Goal: Task Accomplishment & Management: Manage account settings

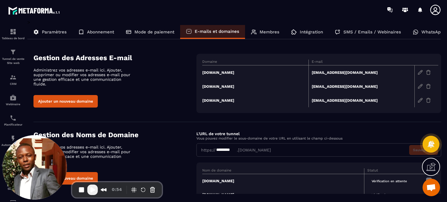
click at [223, 72] on td "raiseyourvibrationretreat.com" at bounding box center [255, 73] width 106 height 14
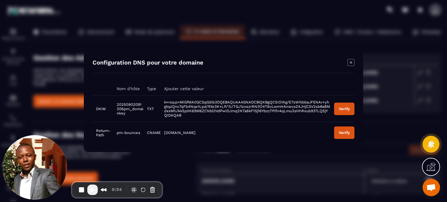
click at [351, 61] on icon "Modal window" at bounding box center [351, 62] width 7 height 7
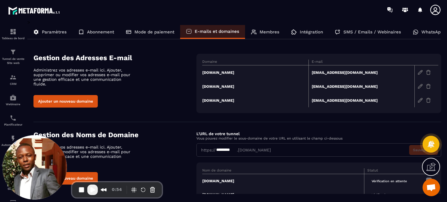
click at [258, 73] on td "raiseyourvibrationretreat.com" at bounding box center [255, 73] width 106 height 14
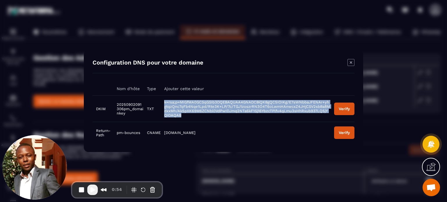
drag, startPoint x: 181, startPoint y: 114, endPoint x: 163, endPoint y: 101, distance: 22.1
click at [163, 101] on td "k=rsa;p=MIGfMA0GCSqGSIb3DQEBAQUAA4GNADCBiQKBgQC5IOIKg/E7sWNbbaJFENAr+yhgtqzQnc7…" at bounding box center [246, 109] width 170 height 27
copy span "k=rsa;p=MIGfMA0GCSqGSIb3DQEBAQUAA4GNADCBiQKBgQC5IOIKg/E7sWNbbaJFENAr+yhgtqzQnc7…"
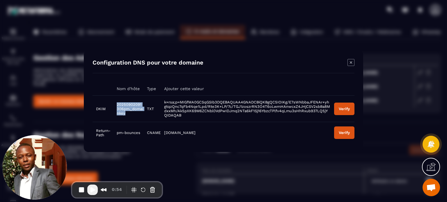
drag, startPoint x: 125, startPoint y: 114, endPoint x: 117, endPoint y: 102, distance: 14.0
click at [117, 102] on span "20250902091306pm._domainkey" at bounding box center [130, 108] width 27 height 13
copy span "20250902091306pm._domainkey"
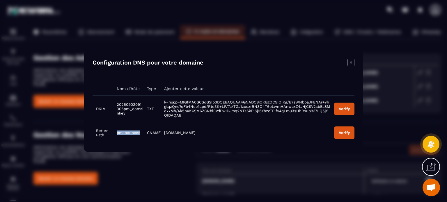
drag, startPoint x: 141, startPoint y: 133, endPoint x: 113, endPoint y: 134, distance: 28.0
click at [113, 134] on td "pm-bounces" at bounding box center [128, 133] width 31 height 22
copy span "pm-bounces"
drag, startPoint x: 164, startPoint y: 133, endPoint x: 191, endPoint y: 131, distance: 27.1
click at [191, 131] on td "pm.mtasv.net" at bounding box center [246, 133] width 170 height 22
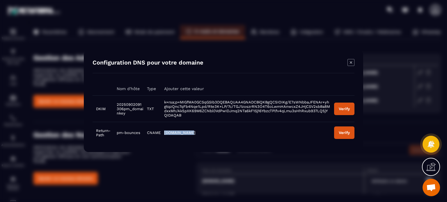
copy span "pm.mtasv.net"
click at [340, 114] on button "Verify" at bounding box center [344, 109] width 20 height 13
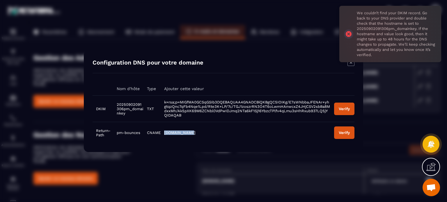
click at [345, 133] on div "Verify" at bounding box center [344, 133] width 11 height 4
click at [339, 112] on button "Verify" at bounding box center [341, 109] width 20 height 13
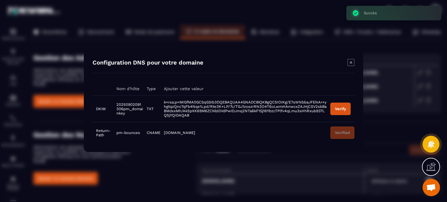
click at [350, 64] on icon "Modal window" at bounding box center [351, 62] width 7 height 7
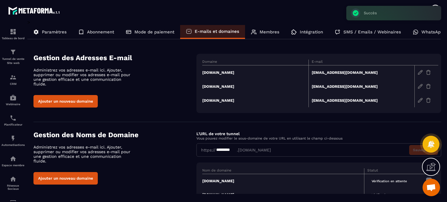
click at [247, 70] on td "raiseyourvibrationretreat.com" at bounding box center [255, 73] width 106 height 14
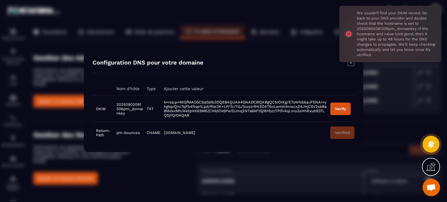
click at [343, 105] on button "Verify" at bounding box center [341, 109] width 20 height 13
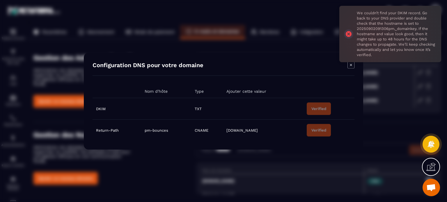
click at [351, 64] on icon "Modal window" at bounding box center [351, 64] width 7 height 7
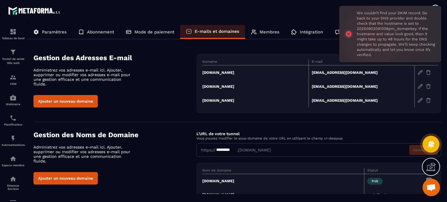
click at [262, 47] on section "Gestion des Adresses E-mail Administrez vos adresses e-mail ici. Ajouter, suppr…" at bounding box center [237, 83] width 408 height 77
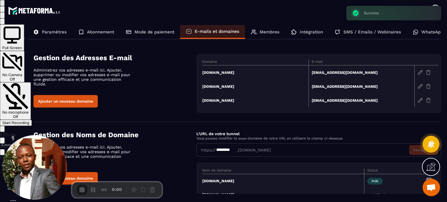
click at [289, 0] on div at bounding box center [223, 0] width 447 height 0
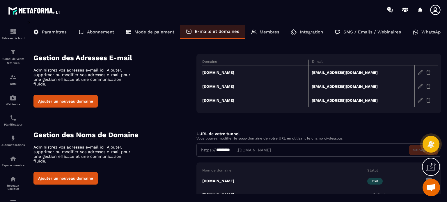
click at [248, 88] on td "mkt.raiseyourvibrationretreat.com" at bounding box center [255, 87] width 106 height 14
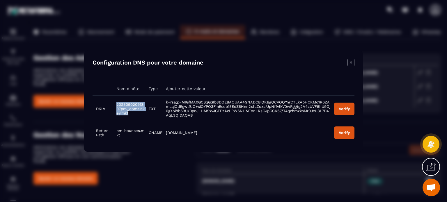
drag, startPoint x: 132, startPoint y: 113, endPoint x: 113, endPoint y: 102, distance: 21.4
click at [113, 102] on td "20250902091307pm._domainkey.mkt" at bounding box center [129, 109] width 32 height 27
copy span "20250902091307pm._domainkey.mkt"
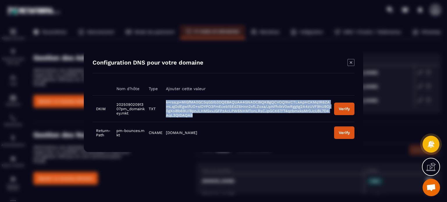
drag, startPoint x: 195, startPoint y: 116, endPoint x: 165, endPoint y: 101, distance: 33.0
click at [165, 101] on td "k=rsa;p=MIGfMA0GCSqGSIb3DQEBAQUAA4GNADCBiQKBgQCVOQYnrCTLkApHCKMq1R6ZAmLajOdEgwl…" at bounding box center [247, 109] width 168 height 27
copy span "k=rsa;p=MIGfMA0GCSqGSIb3DQEBAQUAA4GNADCBiQKBgQCVOQYnrCTLkApHCKMq1R6ZAmLajOdEgwl…"
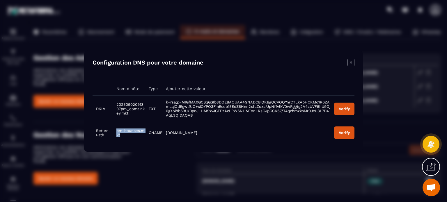
drag, startPoint x: 121, startPoint y: 137, endPoint x: 114, endPoint y: 128, distance: 10.8
click at [114, 128] on td "pm-bounces.mkt" at bounding box center [129, 133] width 32 height 22
copy span "pm-bounces.mkt"
drag, startPoint x: 195, startPoint y: 134, endPoint x: 166, endPoint y: 135, distance: 29.1
click at [166, 135] on td "pm.mtasv.net" at bounding box center [247, 133] width 168 height 22
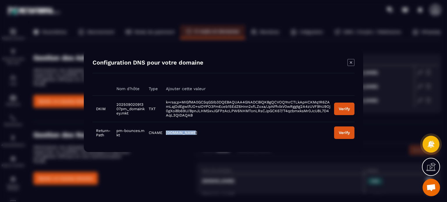
copy span "pm.mtasv.net"
click at [342, 134] on div "Verify" at bounding box center [344, 133] width 11 height 4
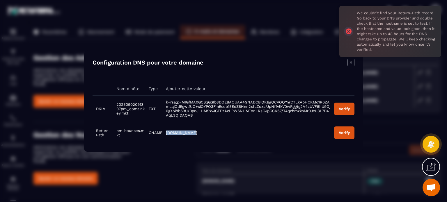
click at [345, 112] on button "Verify" at bounding box center [344, 109] width 20 height 13
click at [342, 130] on button "Verify" at bounding box center [344, 133] width 20 height 13
click at [342, 105] on button "Verify" at bounding box center [344, 109] width 20 height 13
click at [351, 64] on icon "Modal window" at bounding box center [351, 62] width 7 height 7
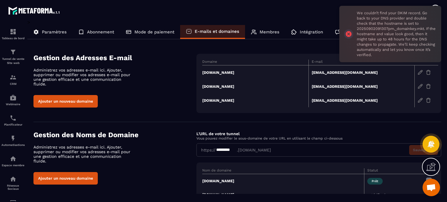
click at [275, 135] on div "L'URL de votre tunnel Vous pouvez modifier le sous-domaine de votre URL en util…" at bounding box center [319, 136] width 245 height 10
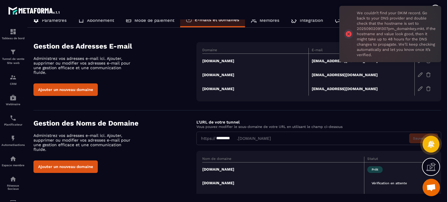
scroll to position [36, 0]
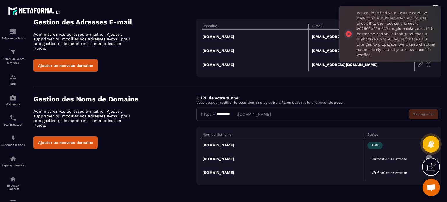
click at [227, 171] on td "trk.raiseyourvibrationretreat.com" at bounding box center [283, 173] width 162 height 14
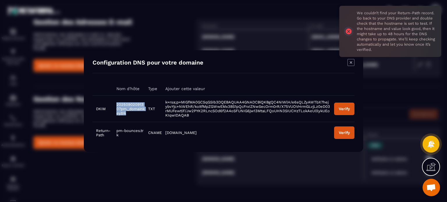
drag, startPoint x: 134, startPoint y: 114, endPoint x: 116, endPoint y: 103, distance: 20.8
click at [116, 103] on td "20250902091307pm._domainkey.trk" at bounding box center [129, 109] width 32 height 27
copy span "20250902091307pm._domainkey.trk"
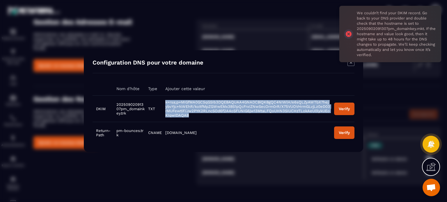
drag, startPoint x: 192, startPoint y: 117, endPoint x: 165, endPoint y: 100, distance: 32.7
click at [165, 100] on td "k=rsa;p=MIGfMA0GCSqGSIb3DQEBAQUAA4GNADCBiQKBgQC4NIWlH/e6sQLZyAWTbX7hejybvYjc+NW…" at bounding box center [246, 109] width 169 height 27
copy span "k=rsa;p=MIGfMA0GCSqGSIb3DQEBAQUAA4GNADCBiQKBgQC4NIWlH/e6sQLZyAWTbX7hejybvYjc+NW…"
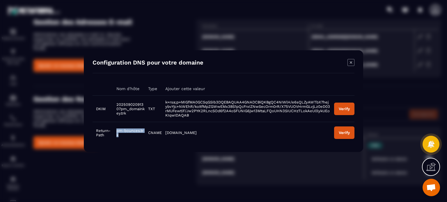
drag, startPoint x: 120, startPoint y: 137, endPoint x: 115, endPoint y: 128, distance: 10.3
click at [115, 128] on td "pm-bounces.trk" at bounding box center [129, 133] width 32 height 22
drag, startPoint x: 193, startPoint y: 135, endPoint x: 166, endPoint y: 132, distance: 27.3
click at [166, 132] on td "pm.mtasv.net" at bounding box center [246, 133] width 169 height 22
click at [352, 63] on icon "Modal window" at bounding box center [351, 62] width 7 height 7
